Goal: Task Accomplishment & Management: Manage account settings

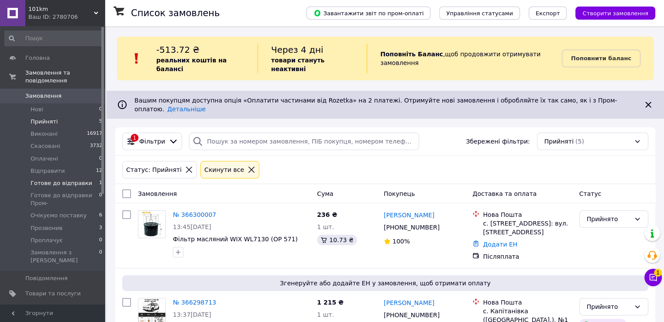
click at [85, 177] on li "Готове до відправки 1" at bounding box center [53, 183] width 107 height 12
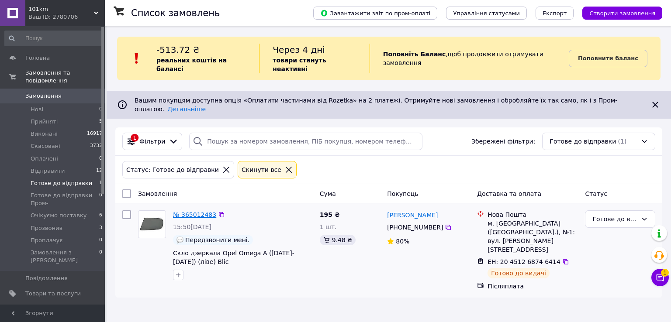
click at [198, 211] on link "№ 365012483" at bounding box center [194, 214] width 43 height 7
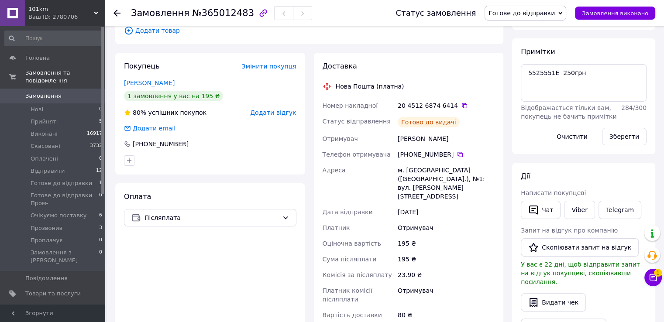
scroll to position [131, 0]
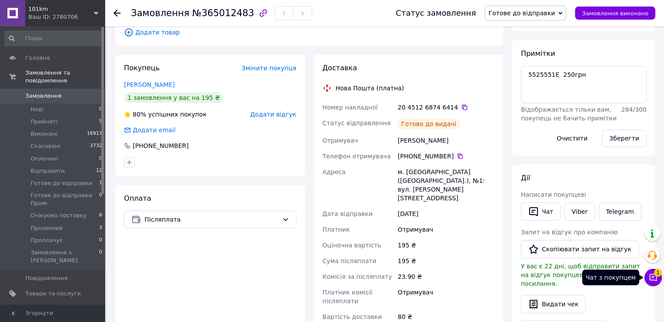
click at [654, 276] on icon at bounding box center [653, 277] width 7 height 7
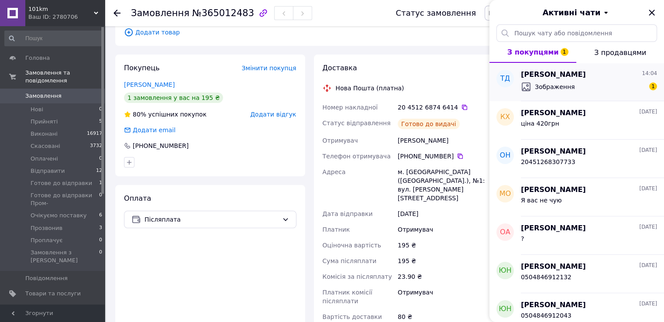
click at [569, 88] on span "Зображення" at bounding box center [555, 87] width 40 height 9
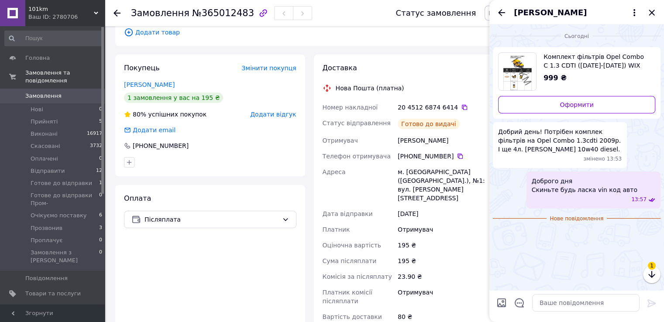
scroll to position [9, 0]
click at [500, 237] on img at bounding box center [496, 233] width 7 height 7
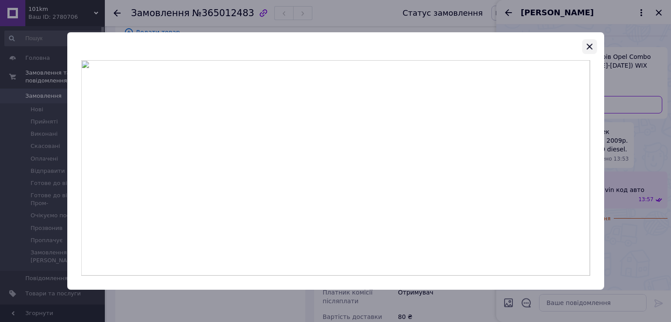
click at [591, 48] on icon "button" at bounding box center [589, 46] width 10 height 10
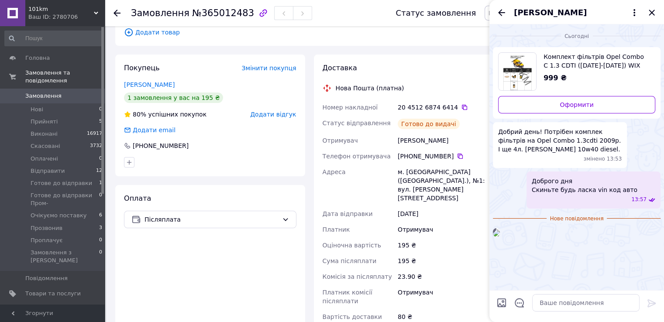
scroll to position [9, 0]
click at [577, 52] on span "Комплект фільтрів Opel Combo C 1.3 CDTI ([DATE]-[DATE]) WIX" at bounding box center [596, 60] width 105 height 17
click at [553, 304] on textarea at bounding box center [585, 302] width 107 height 17
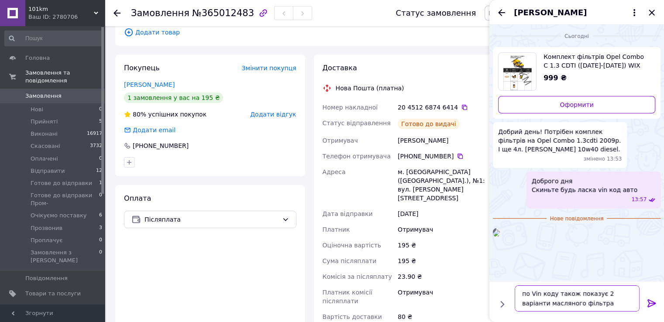
type textarea "по Vin коду також показує 2 варіанти масляного фільтра"
click at [649, 303] on icon at bounding box center [652, 304] width 8 height 8
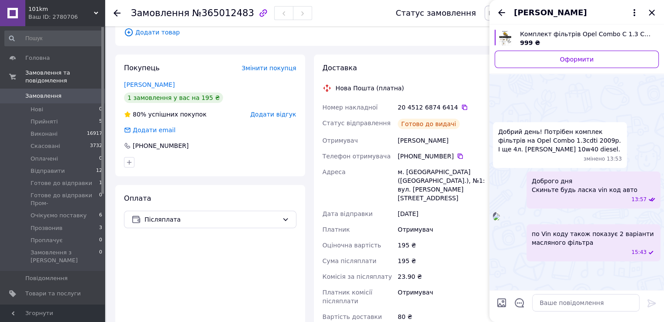
scroll to position [58, 0]
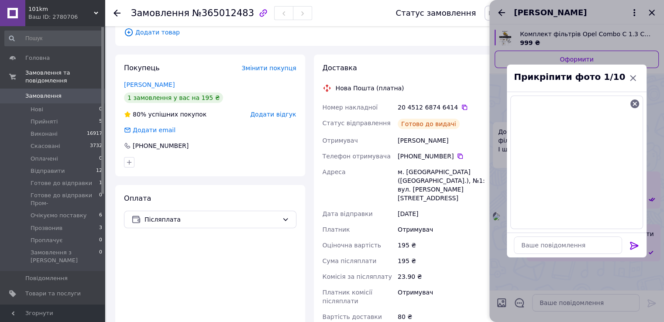
click at [637, 245] on icon at bounding box center [634, 246] width 8 height 8
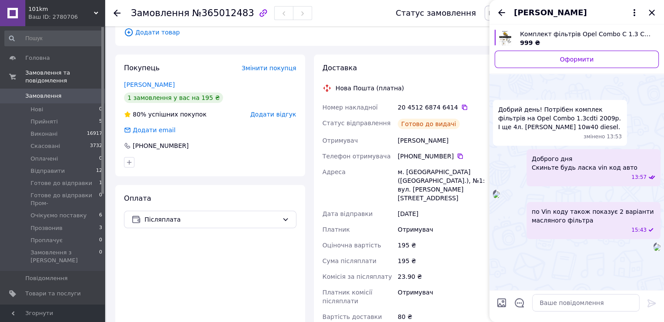
scroll to position [169, 0]
click at [558, 300] on textarea at bounding box center [585, 302] width 107 height 17
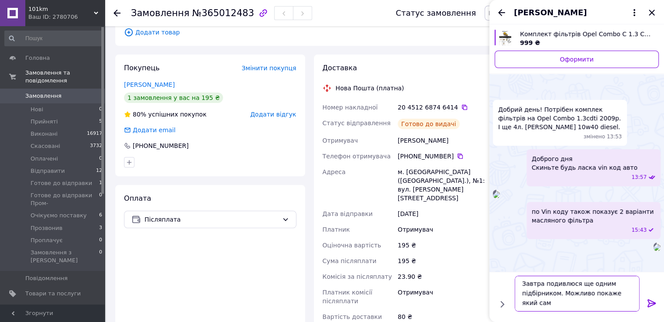
scroll to position [0, 0]
click at [566, 305] on textarea "Завтра подивлюся ще одним підбірником. Можливо покаже який саме у вас на аво" at bounding box center [577, 294] width 125 height 36
type textarea "Завтра подивлюся ще одним підбірником. Можливо покаже який саме у вас на авто"
click at [653, 304] on icon at bounding box center [652, 304] width 8 height 8
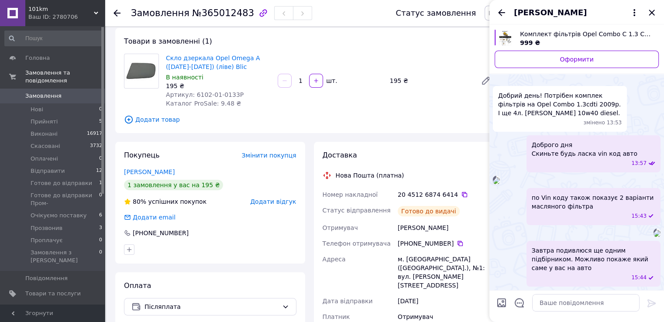
scroll to position [123, 0]
click at [501, 13] on icon "Назад" at bounding box center [502, 12] width 10 height 10
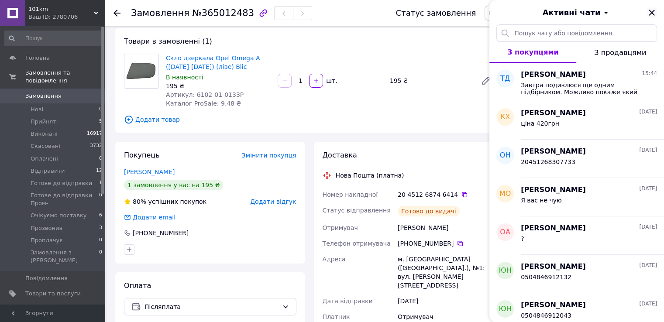
click at [656, 12] on icon "Закрити" at bounding box center [652, 12] width 10 height 10
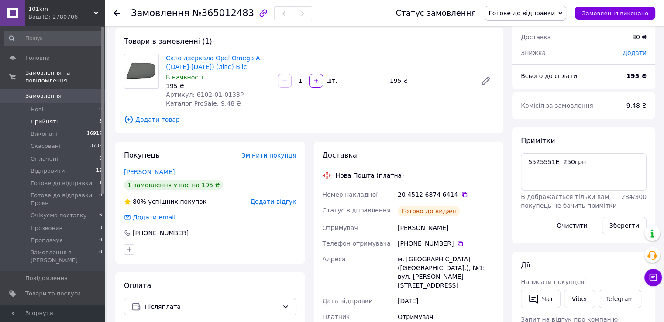
click at [89, 116] on li "Прийняті 5" at bounding box center [53, 122] width 107 height 12
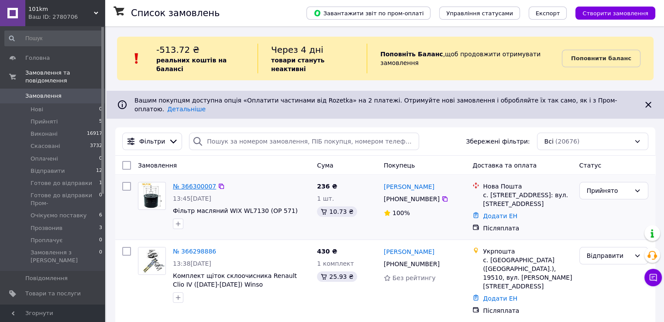
click at [195, 183] on link "№ 366300007" at bounding box center [194, 186] width 43 height 7
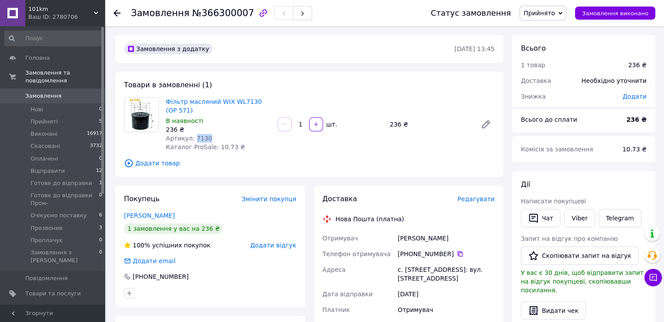
drag, startPoint x: 208, startPoint y: 139, endPoint x: 192, endPoint y: 137, distance: 15.9
click at [192, 137] on div "Артикул: 7130" at bounding box center [218, 138] width 105 height 9
copy span "7130"
click at [109, 13] on div "Замовлення №366300007 Статус замовлення Прийнято Виконано Скасовано Оплачено Ві…" at bounding box center [385, 13] width 560 height 26
click at [119, 13] on use at bounding box center [117, 13] width 7 height 7
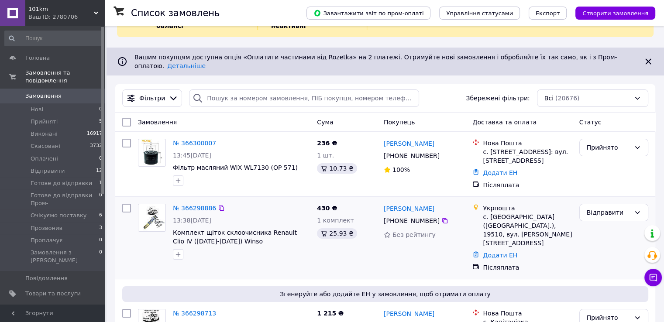
scroll to position [44, 0]
click at [75, 116] on li "Прийняті 5" at bounding box center [53, 122] width 107 height 12
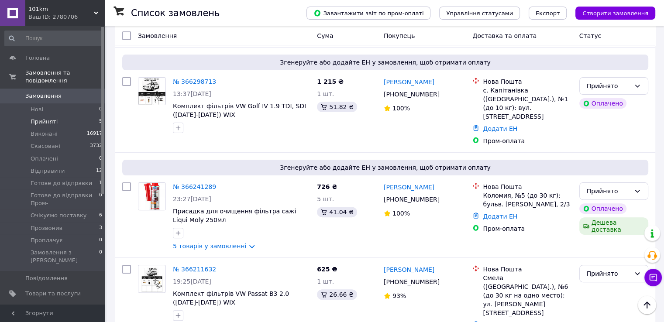
scroll to position [177, 0]
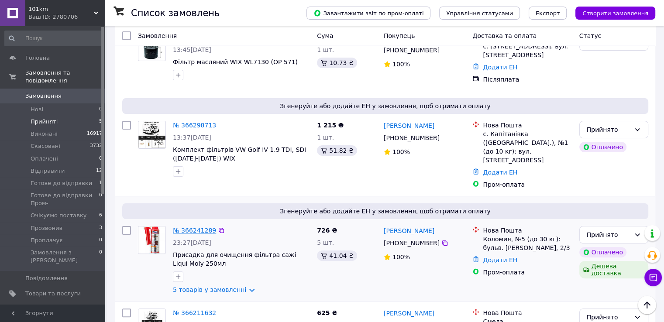
click at [197, 227] on link "№ 366241289" at bounding box center [194, 230] width 43 height 7
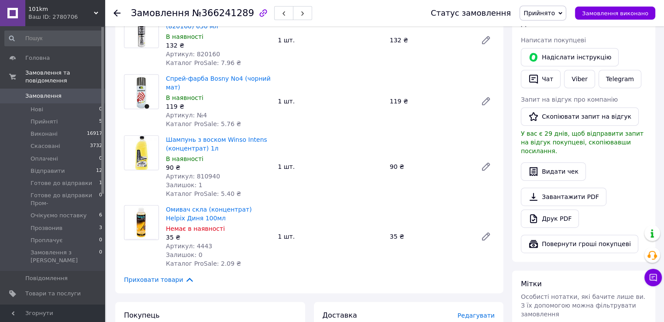
scroll to position [393, 0]
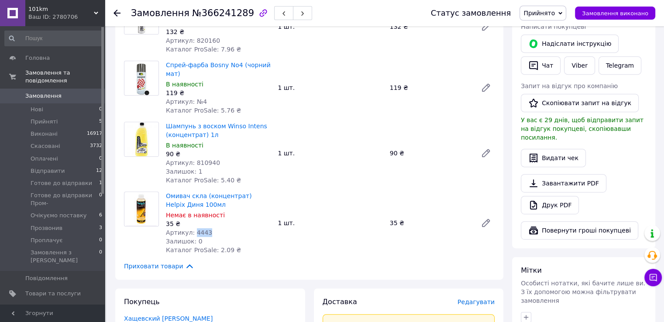
drag, startPoint x: 205, startPoint y: 235, endPoint x: 192, endPoint y: 235, distance: 13.1
click at [192, 235] on div "Артикул: 4443" at bounding box center [218, 232] width 105 height 9
copy span "4443"
click at [115, 14] on icon at bounding box center [117, 13] width 7 height 7
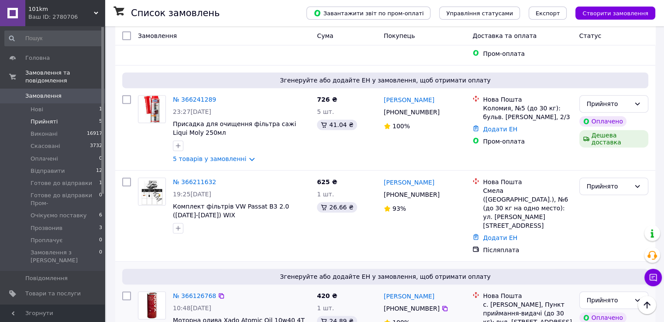
scroll to position [405, 0]
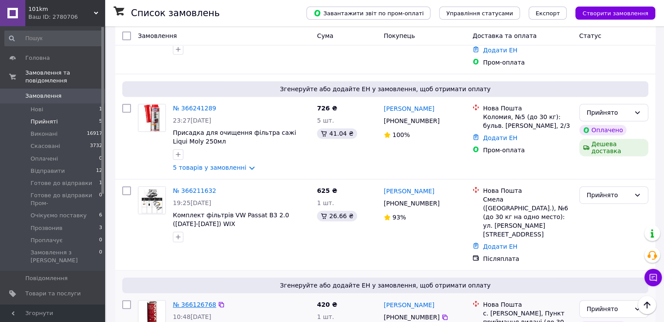
click at [202, 301] on link "№ 366126768" at bounding box center [194, 304] width 43 height 7
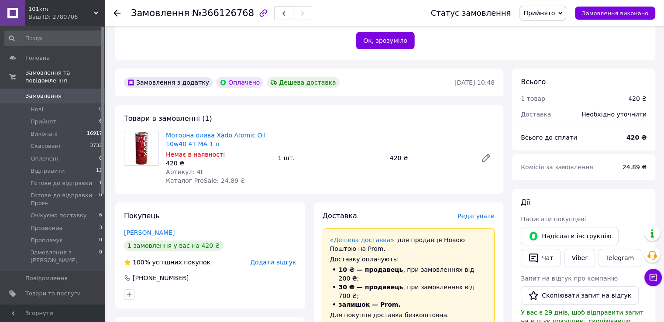
scroll to position [187, 0]
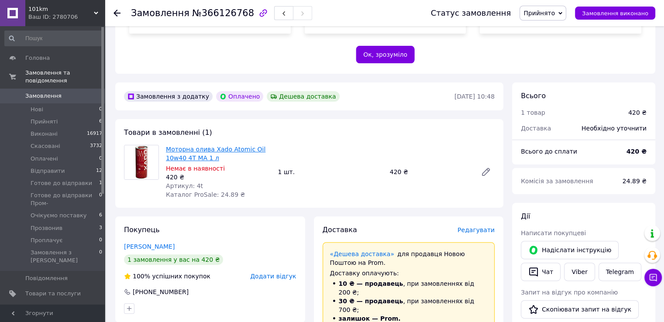
click at [204, 152] on link "Моторна олива Xado Atomic Oil 10w40 4T MA 1 л" at bounding box center [216, 154] width 100 height 16
click at [547, 13] on span "Прийнято" at bounding box center [539, 13] width 31 height 7
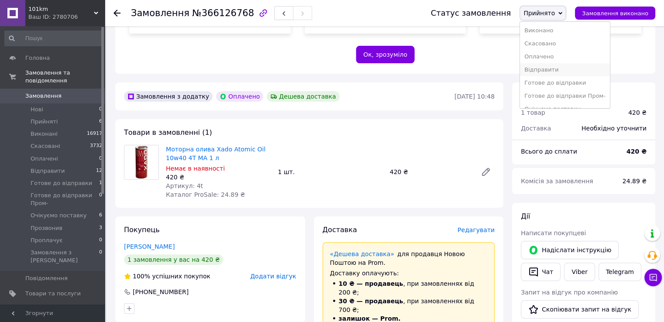
click at [556, 70] on li "Відправити" at bounding box center [565, 69] width 90 height 13
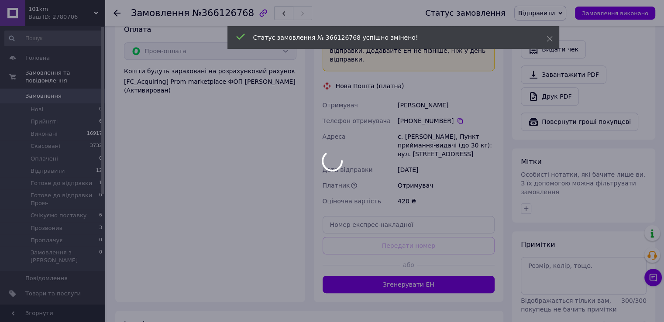
scroll to position [578, 0]
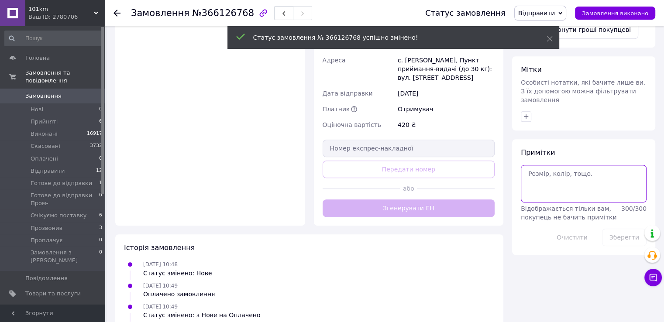
click at [551, 169] on textarea at bounding box center [584, 184] width 126 height 38
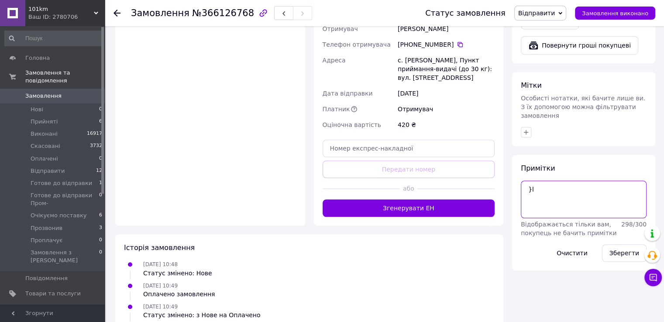
type textarea "}"
type textarea "Їде Motul 10w40 4t 5100"
click at [630, 245] on button "Зберегти" at bounding box center [624, 253] width 45 height 17
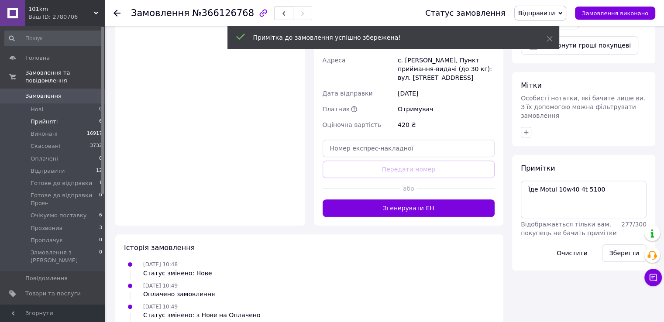
click at [72, 116] on li "Прийняті 6" at bounding box center [53, 122] width 107 height 12
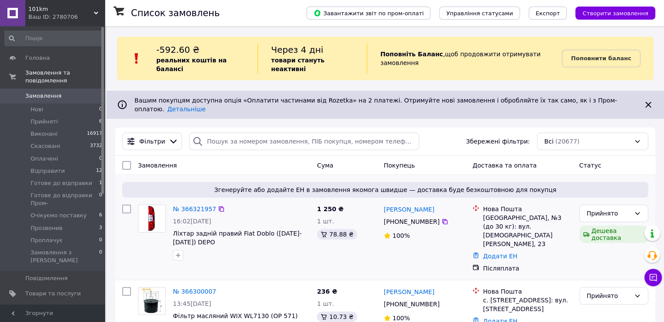
scroll to position [131, 0]
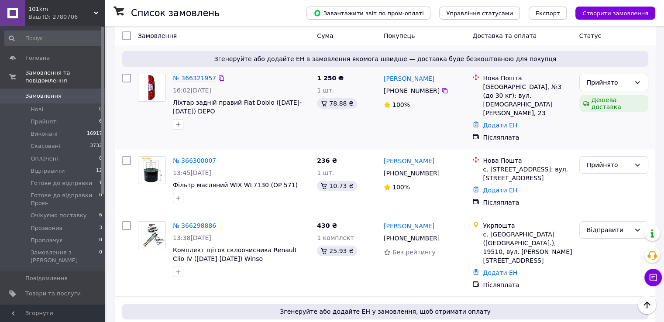
click at [185, 75] on link "№ 366321957" at bounding box center [194, 78] width 43 height 7
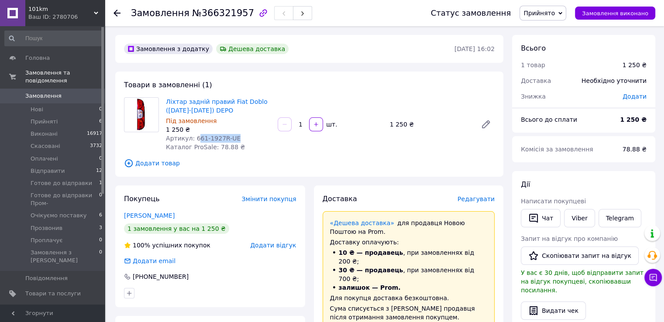
drag, startPoint x: 231, startPoint y: 138, endPoint x: 193, endPoint y: 140, distance: 38.0
click at [193, 140] on div "Артикул: 661-1927R-UE" at bounding box center [218, 138] width 105 height 9
drag, startPoint x: 192, startPoint y: 138, endPoint x: 231, endPoint y: 140, distance: 38.9
click at [231, 140] on div "Артикул: 661-1927R-UE" at bounding box center [218, 138] width 105 height 9
copy span "661-1927R-UE"
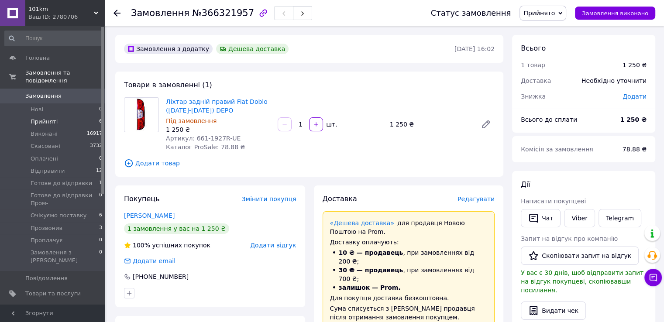
click at [86, 116] on li "Прийняті 6" at bounding box center [53, 122] width 107 height 12
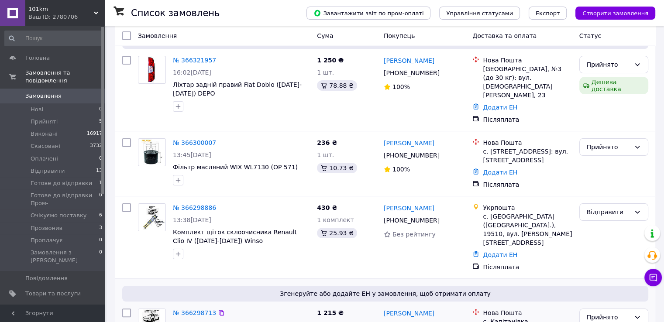
scroll to position [218, 0]
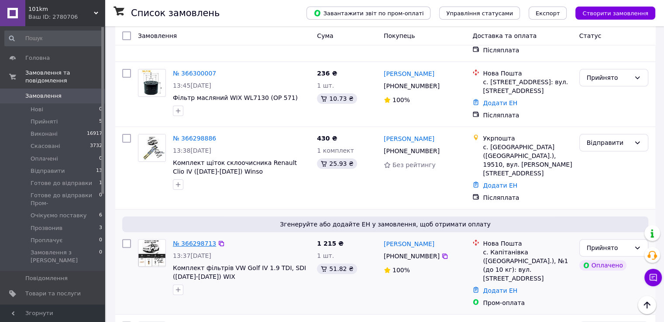
click at [195, 240] on link "№ 366298713" at bounding box center [194, 243] width 43 height 7
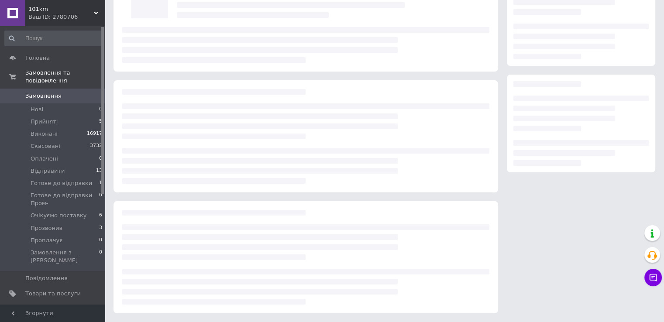
scroll to position [218, 0]
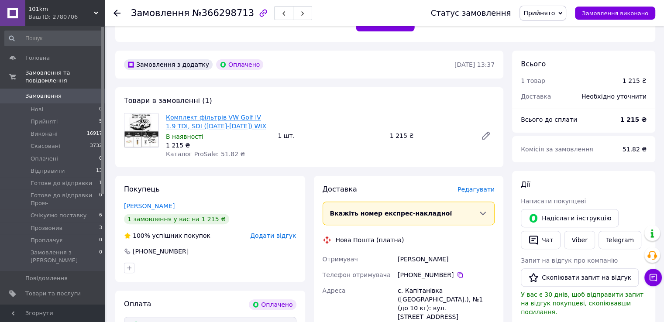
click at [205, 123] on link "Комплект фільтрів VW Golf IV 1.9 TDI, SDI ([DATE]-[DATE]) WIX" at bounding box center [216, 122] width 100 height 16
click at [555, 17] on span "Прийнято" at bounding box center [539, 13] width 31 height 7
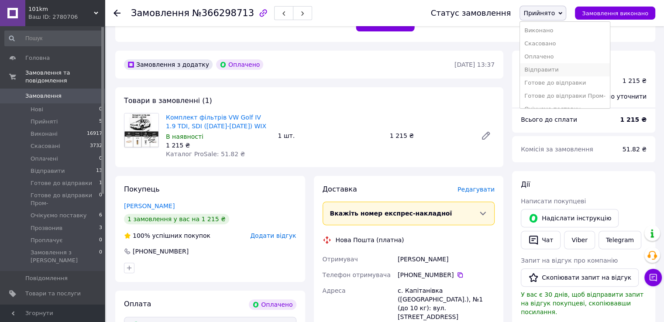
click at [553, 70] on li "Відправити" at bounding box center [565, 69] width 90 height 13
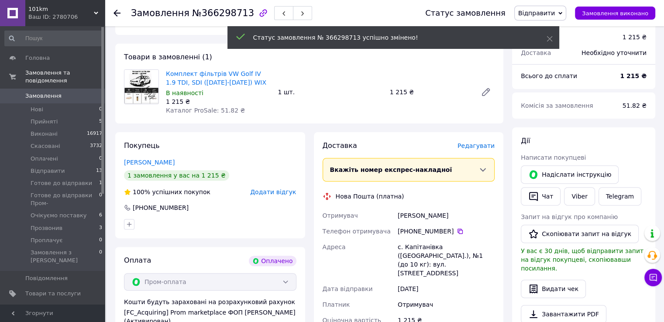
scroll to position [349, 0]
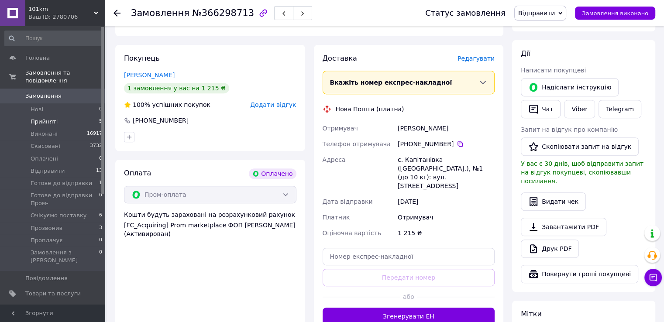
click at [87, 116] on li "Прийняті 5" at bounding box center [53, 122] width 107 height 12
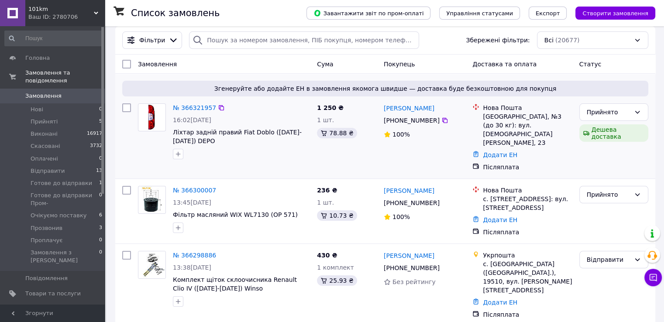
scroll to position [131, 0]
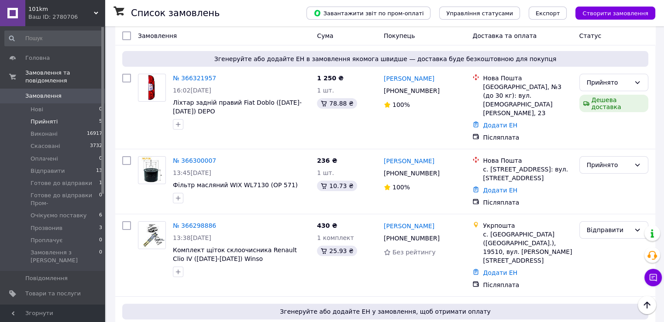
click at [72, 116] on li "Прийняті 5" at bounding box center [53, 122] width 107 height 12
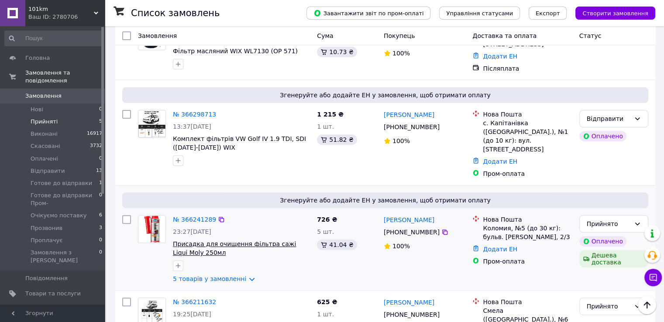
scroll to position [308, 0]
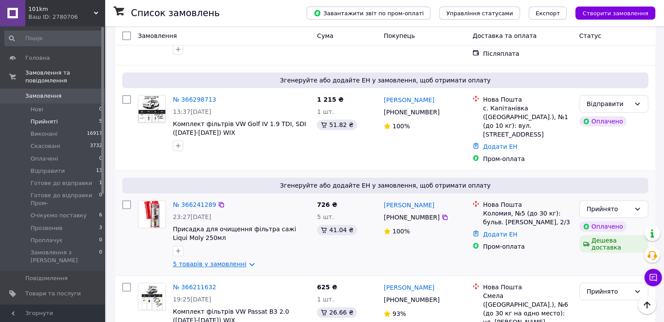
click at [215, 261] on link "5 товарів у замовленні" at bounding box center [209, 264] width 73 height 7
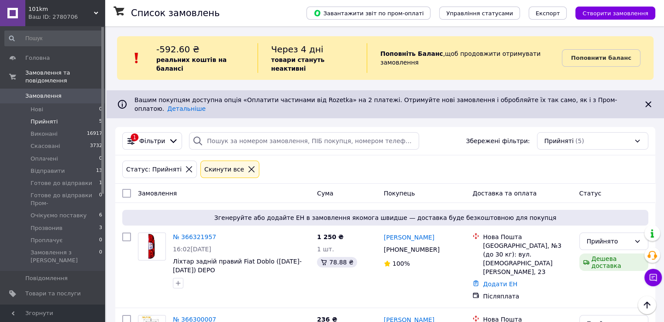
scroll to position [0, 0]
click at [601, 237] on div "Прийнято" at bounding box center [609, 242] width 44 height 10
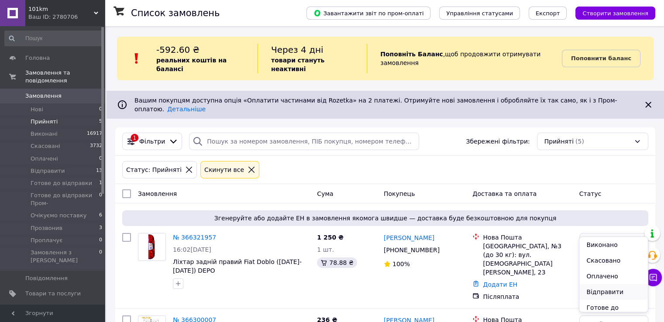
click at [605, 293] on li "Відправити" at bounding box center [614, 292] width 68 height 16
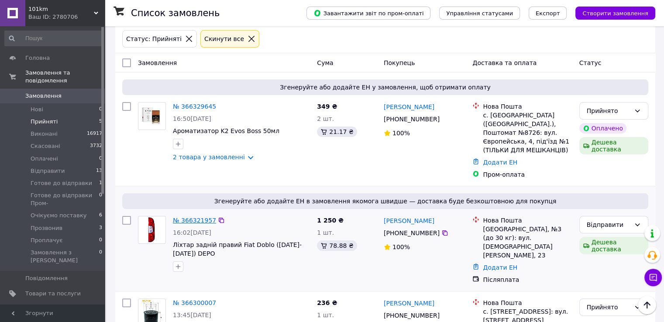
click at [202, 217] on link "№ 366321957" at bounding box center [194, 220] width 43 height 7
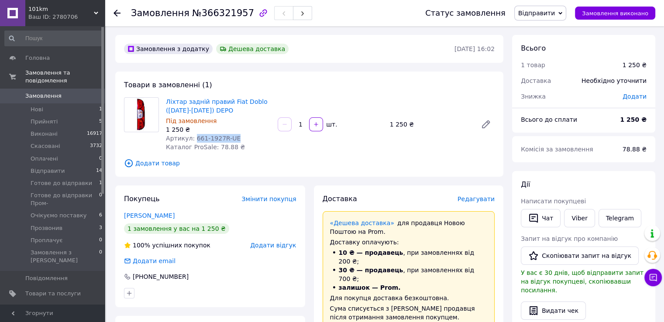
drag, startPoint x: 230, startPoint y: 137, endPoint x: 193, endPoint y: 138, distance: 37.1
click at [193, 138] on span "Артикул: 661-1927R-UE" at bounding box center [203, 138] width 75 height 7
copy span "661-1927R-UE"
click at [86, 104] on li "Нові 1" at bounding box center [53, 110] width 107 height 12
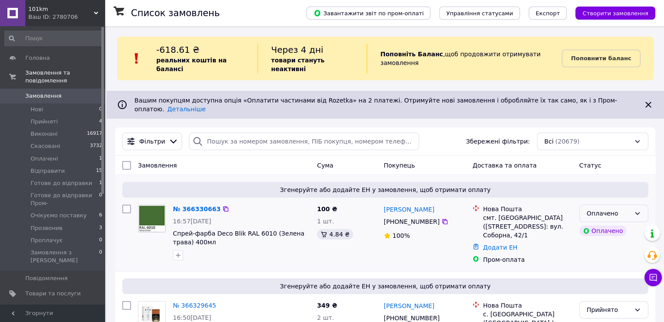
click at [620, 209] on div "Оплачено" at bounding box center [609, 214] width 44 height 10
click at [606, 216] on li "Прийнято" at bounding box center [614, 217] width 68 height 16
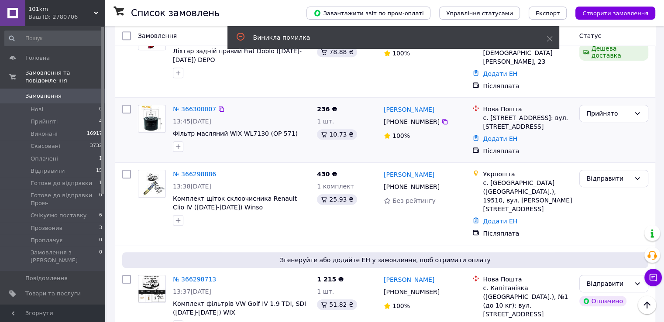
scroll to position [480, 0]
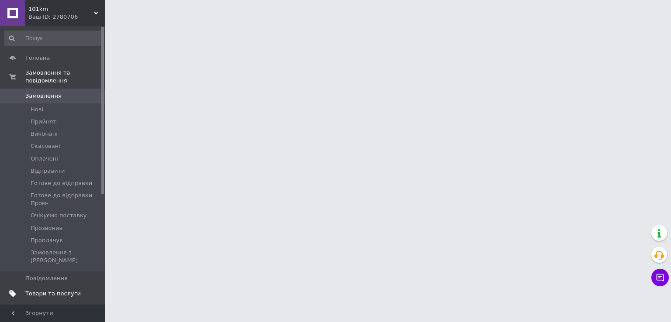
click at [33, 290] on span "Товари та послуги" at bounding box center [52, 294] width 55 height 8
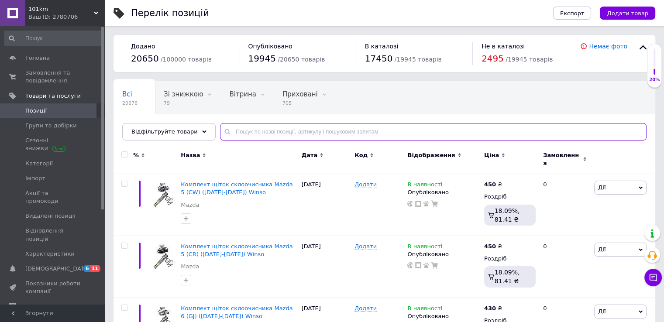
paste input "7130"
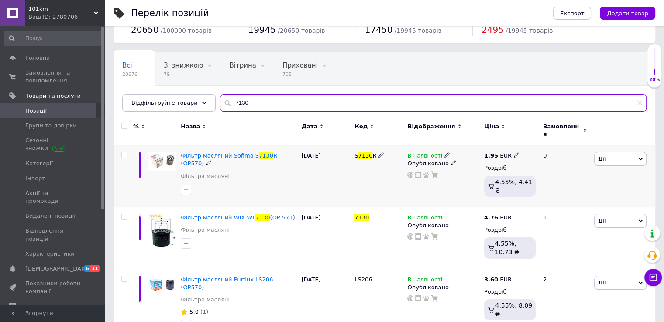
scroll to position [44, 0]
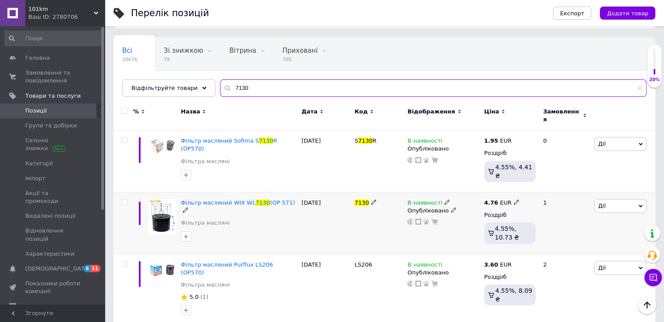
type input "7130"
click at [445, 200] on icon at bounding box center [447, 202] width 5 height 5
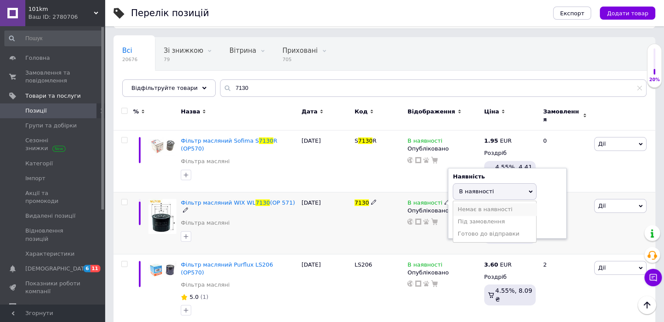
click at [460, 204] on li "Немає в наявності" at bounding box center [494, 210] width 83 height 12
click at [426, 234] on div "В наявності Наявність Немає в наявності В наявності Під замовлення Готово до ві…" at bounding box center [443, 223] width 76 height 62
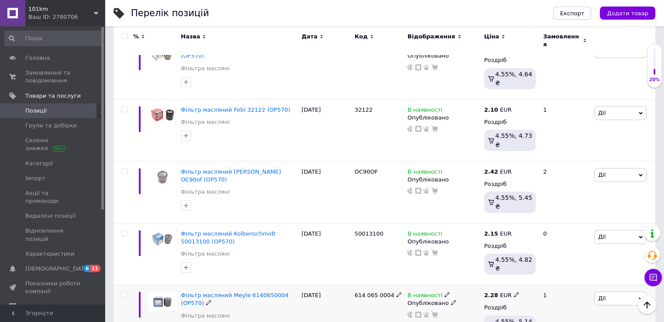
scroll to position [465, 0]
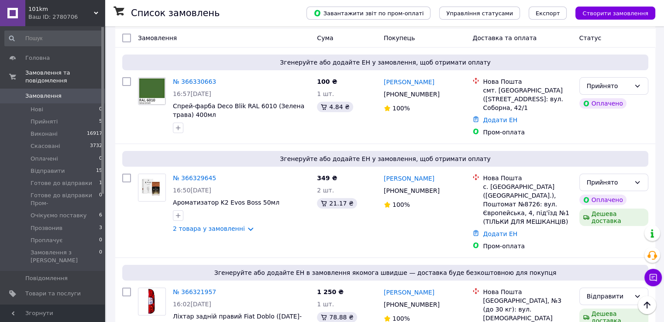
scroll to position [131, 0]
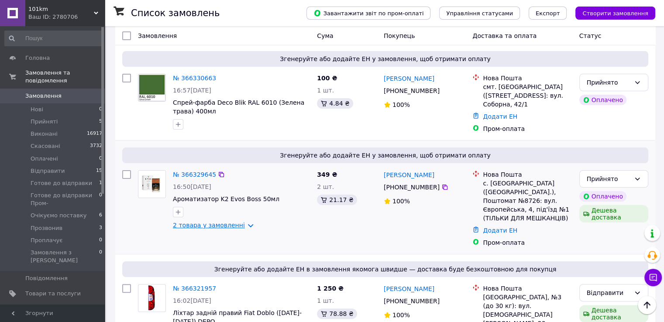
click at [214, 222] on link "2 товара у замовленні" at bounding box center [209, 225] width 72 height 7
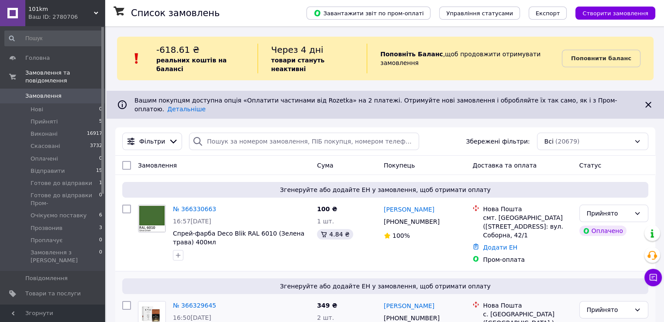
scroll to position [175, 0]
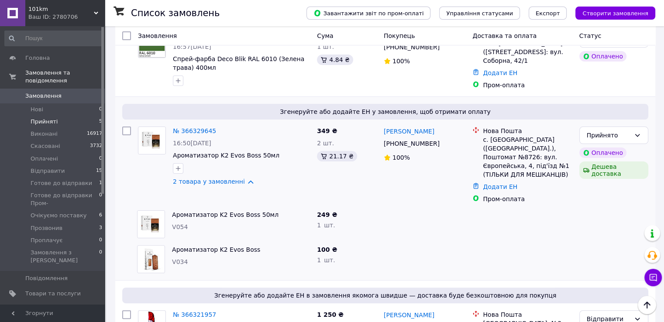
click at [77, 116] on li "Прийняті 5" at bounding box center [53, 122] width 107 height 12
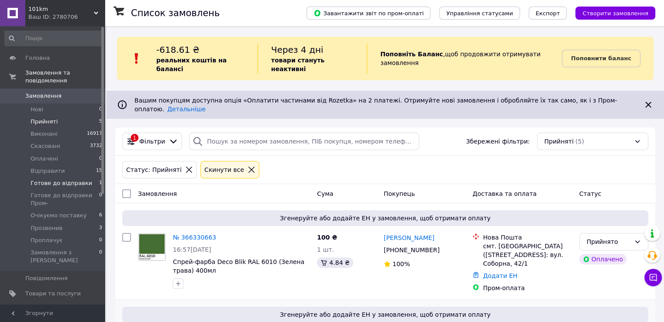
click at [94, 177] on li "Готове до відправки 1" at bounding box center [53, 183] width 107 height 12
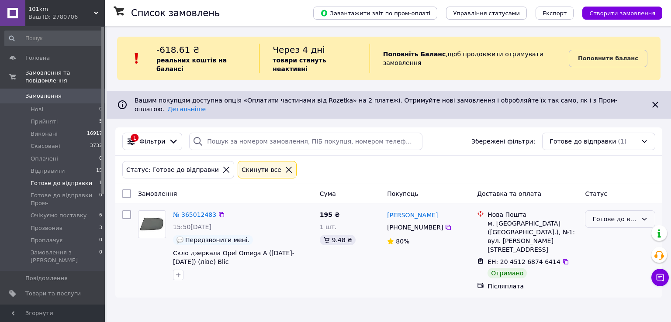
click at [601, 214] on div "Готове до відправки" at bounding box center [614, 219] width 45 height 10
click at [604, 237] on li "Виконано" at bounding box center [619, 238] width 69 height 16
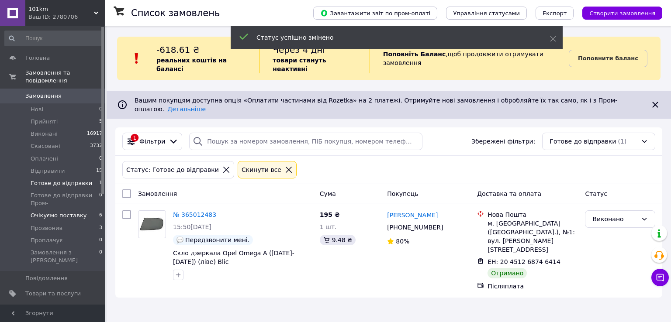
click at [83, 210] on li "Очікуємо поставку 6" at bounding box center [53, 216] width 107 height 12
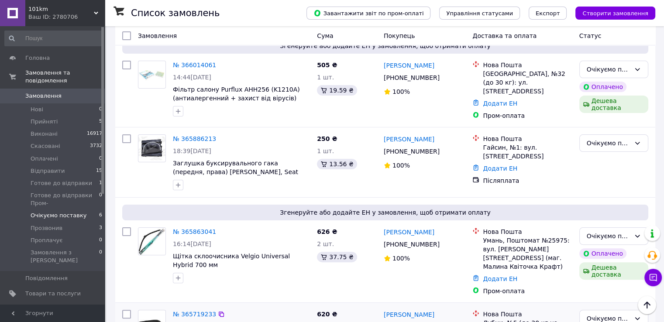
scroll to position [131, 0]
